Goal: Find contact information: Find contact information

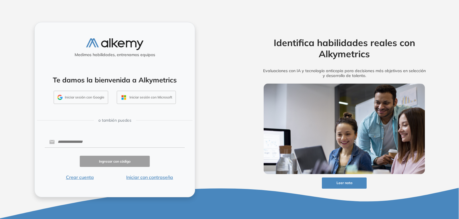
click at [76, 96] on button "Iniciar sesión con Google" at bounding box center [81, 97] width 54 height 13
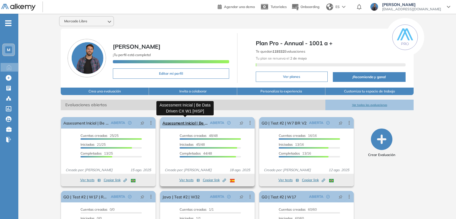
click at [190, 121] on link "Assessment Inicial | Be Data Driven CX W1 [HISP]" at bounding box center [184, 122] width 45 height 11
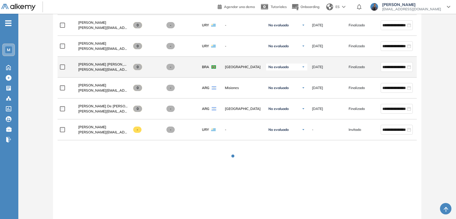
scroll to position [1064, 0]
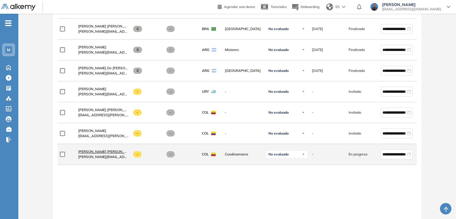
click at [104, 152] on span "[PERSON_NAME] [PERSON_NAME]" at bounding box center [106, 152] width 57 height 4
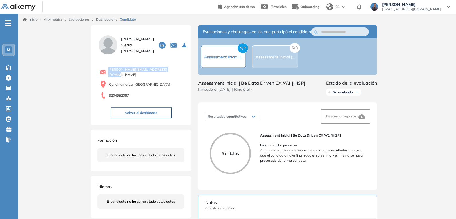
drag, startPoint x: 172, startPoint y: 71, endPoint x: 105, endPoint y: 69, distance: 66.2
click at [105, 69] on div "[PERSON_NAME][EMAIL_ADDRESS][DOMAIN_NAME]" at bounding box center [142, 72] width 85 height 10
copy span "[PERSON_NAME][EMAIL_ADDRESS][DOMAIN_NAME]"
click at [437, 94] on div "Inicio Alkymetrics Evaluaciones Dashboard Candidato Duración : 00:00:00 Cantida…" at bounding box center [237, 193] width 438 height 359
click at [108, 21] on link "Dashboard" at bounding box center [104, 19] width 17 height 4
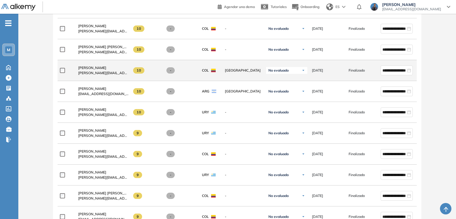
scroll to position [551, 0]
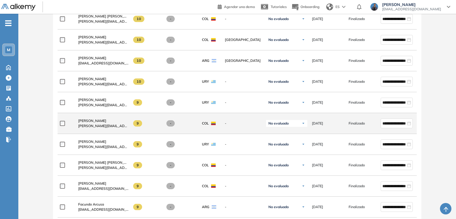
drag, startPoint x: 96, startPoint y: 123, endPoint x: 82, endPoint y: 127, distance: 14.5
drag, startPoint x: 82, startPoint y: 127, endPoint x: 78, endPoint y: 129, distance: 4.3
click at [78, 129] on span "[PERSON_NAME][EMAIL_ADDRESS][PERSON_NAME][DOMAIN_NAME]" at bounding box center [103, 126] width 50 height 5
drag, startPoint x: 78, startPoint y: 128, endPoint x: 132, endPoint y: 133, distance: 54.7
click at [132, 133] on div "**********" at bounding box center [250, 123] width 385 height 21
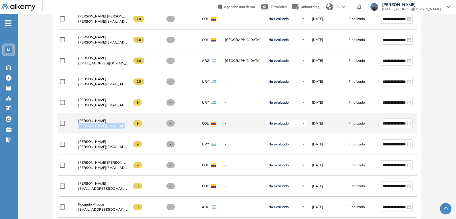
copy div "[PERSON_NAME][EMAIL_ADDRESS][PERSON_NAME][DOMAIN_NAME]"
